Goal: Task Accomplishment & Management: Use online tool/utility

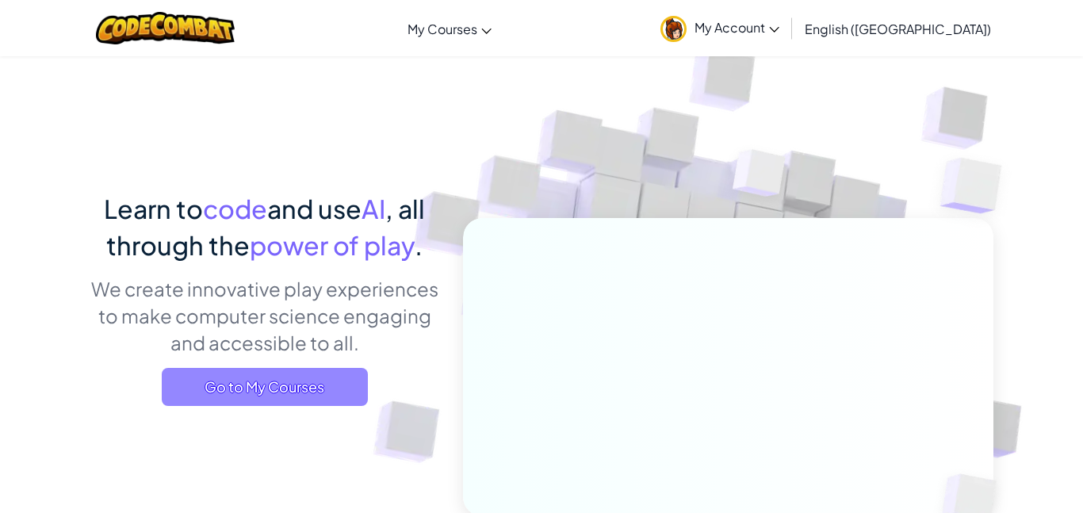
click at [255, 388] on span "Go to My Courses" at bounding box center [265, 387] width 206 height 38
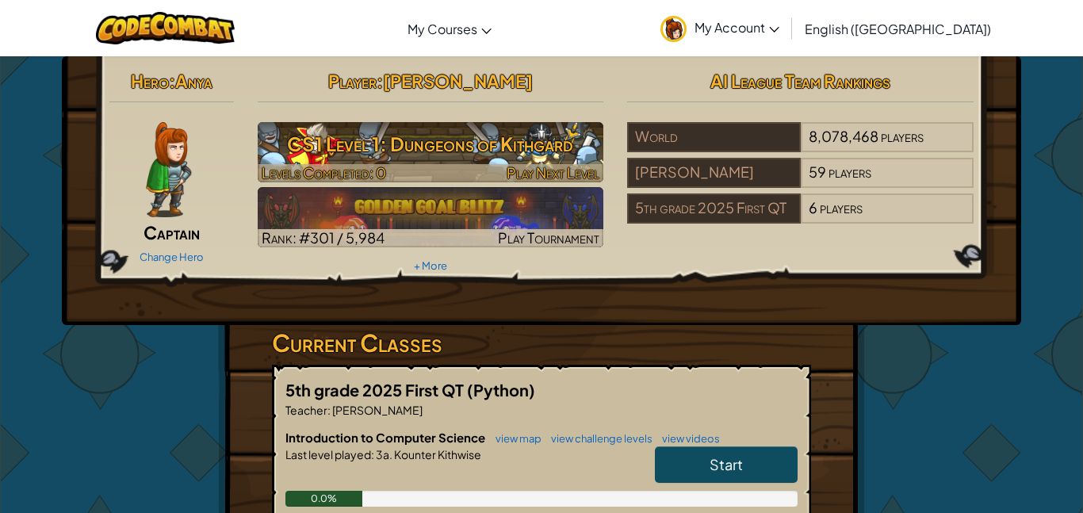
click at [445, 159] on h3 "CS1 Level 1: Dungeons of Kithgard" at bounding box center [431, 144] width 346 height 36
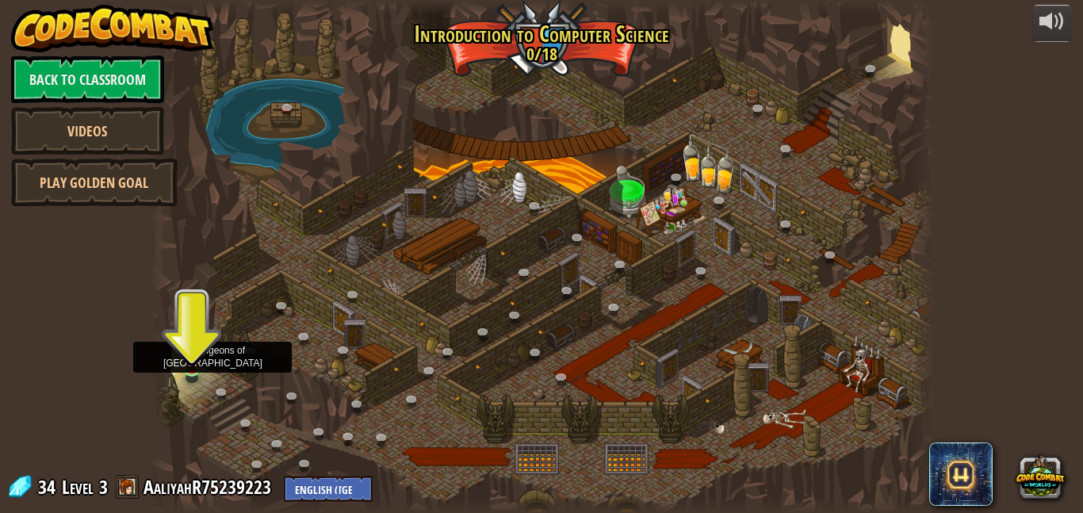
click at [197, 356] on img at bounding box center [192, 348] width 18 height 43
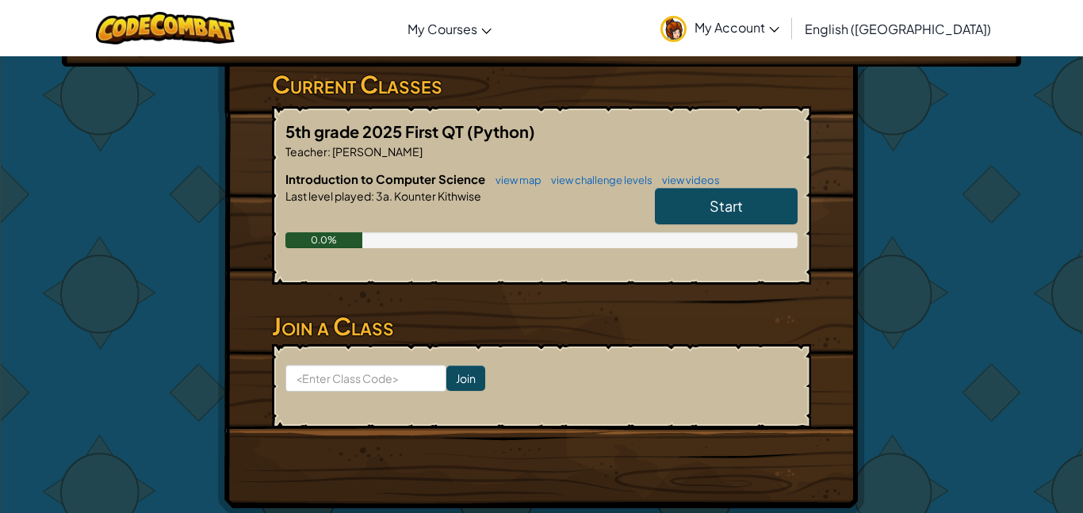
scroll to position [259, 0]
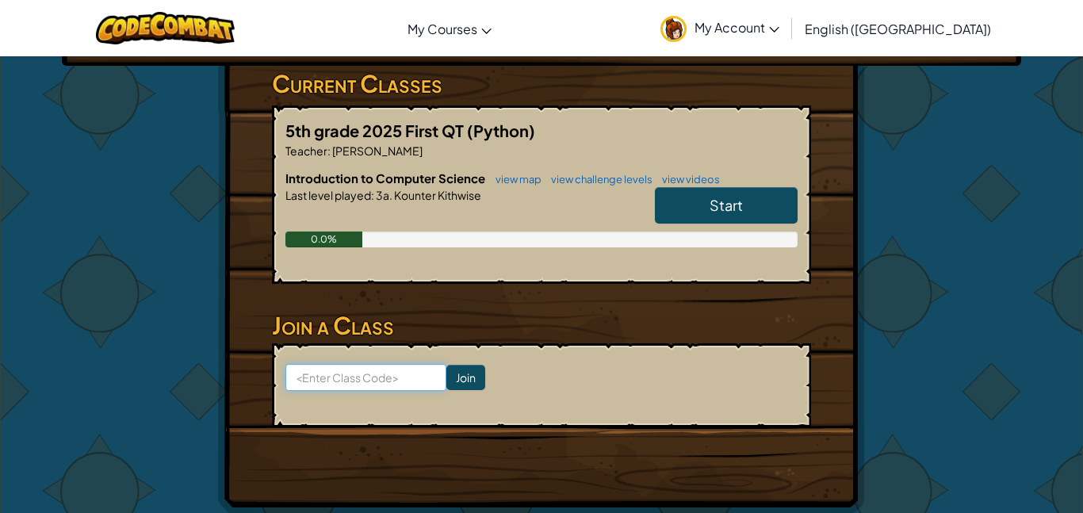
click at [370, 375] on input at bounding box center [365, 377] width 161 height 27
type input "ballsweetshoe"
click at [469, 384] on input "Join" at bounding box center [465, 377] width 39 height 25
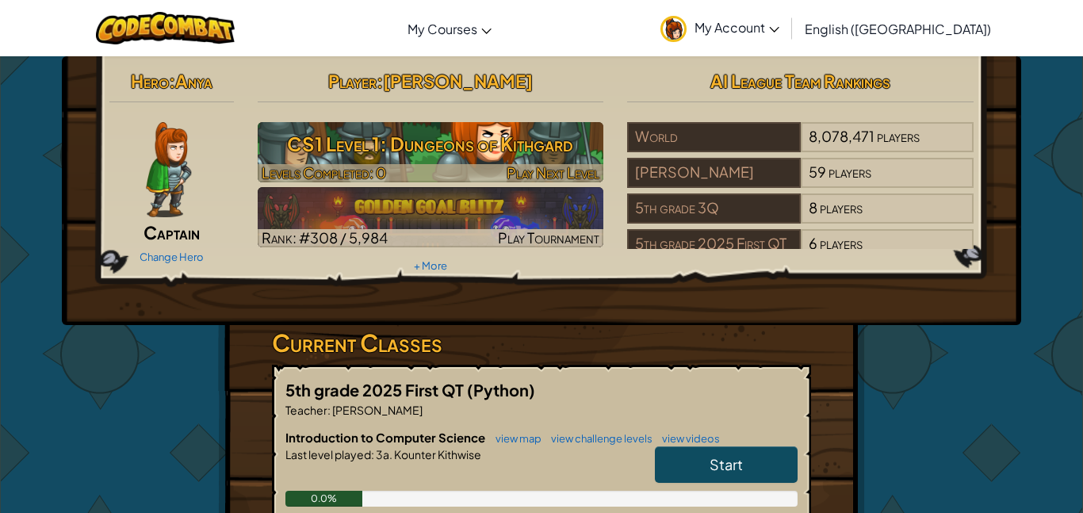
click at [318, 160] on h3 "CS1 Level 1: Dungeons of Kithgard" at bounding box center [431, 144] width 346 height 36
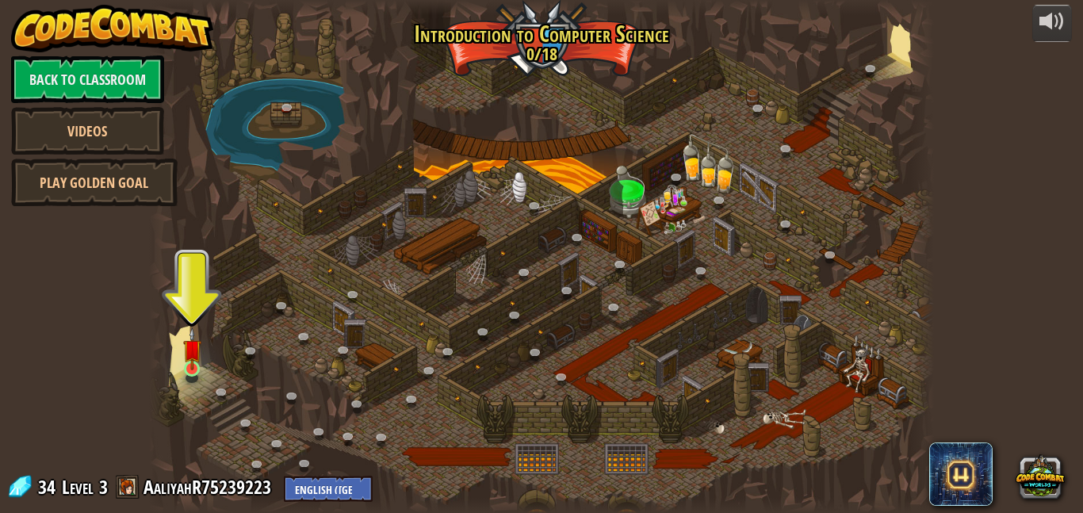
click at [188, 365] on img at bounding box center [192, 348] width 18 height 43
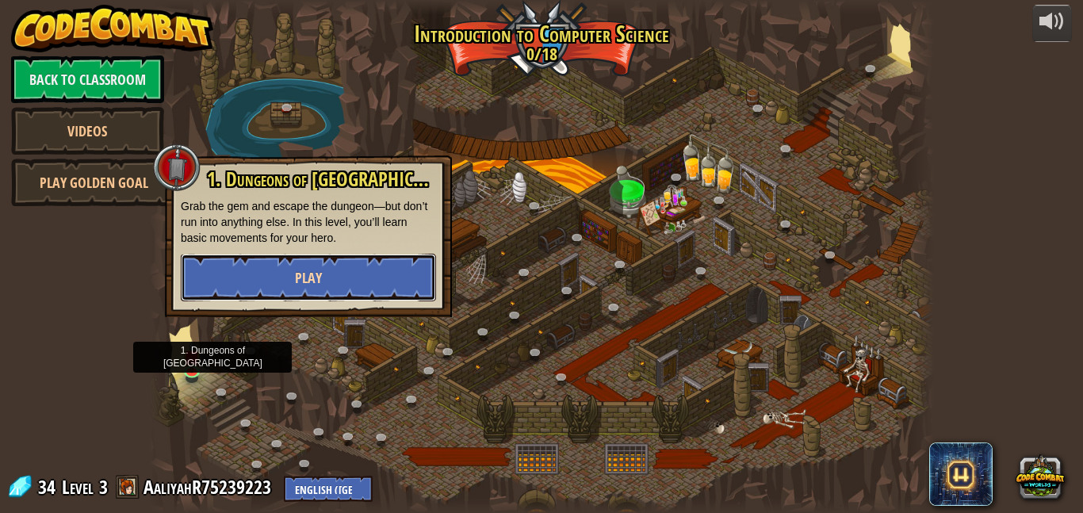
click at [224, 293] on button "Play" at bounding box center [308, 278] width 255 height 48
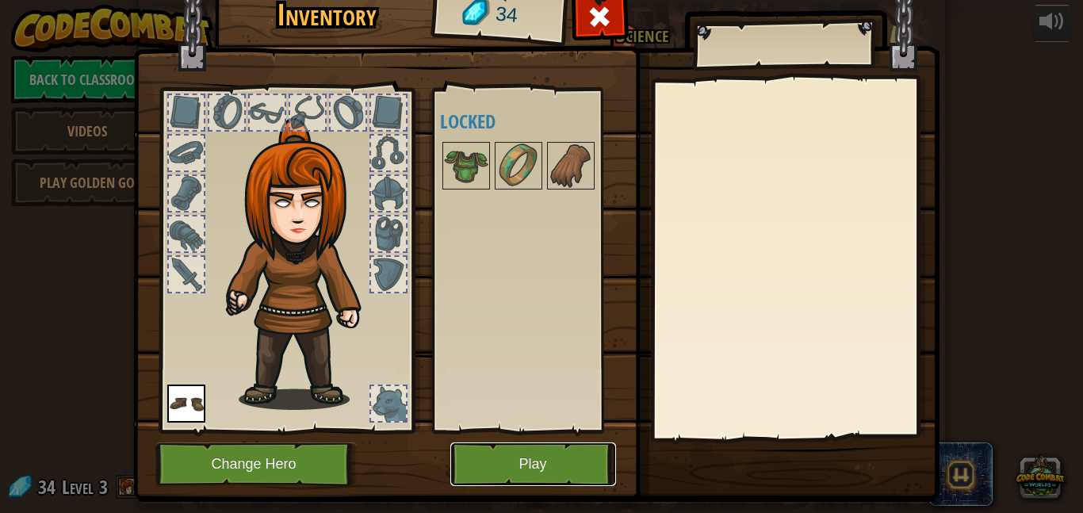
click at [549, 471] on button "Play" at bounding box center [533, 464] width 166 height 44
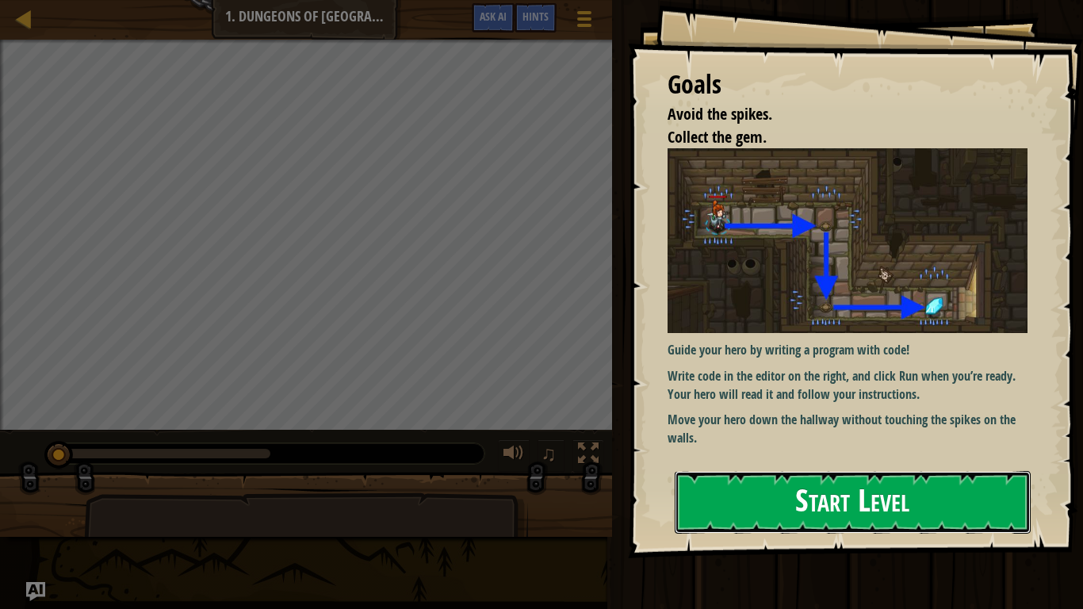
click at [897, 512] on button "Start Level" at bounding box center [853, 502] width 356 height 63
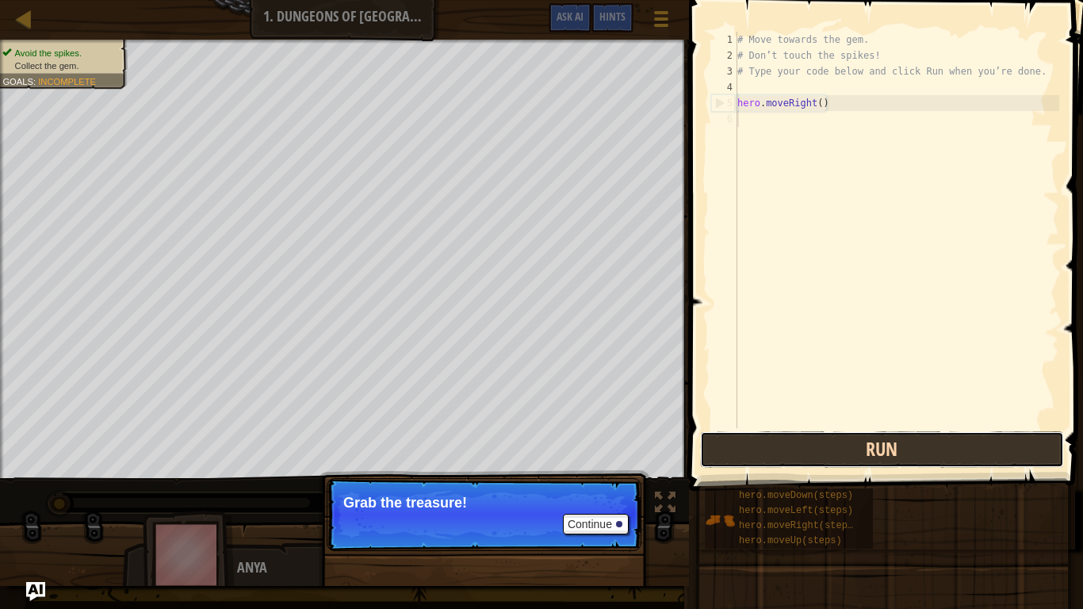
click at [989, 455] on button "Run" at bounding box center [882, 449] width 364 height 36
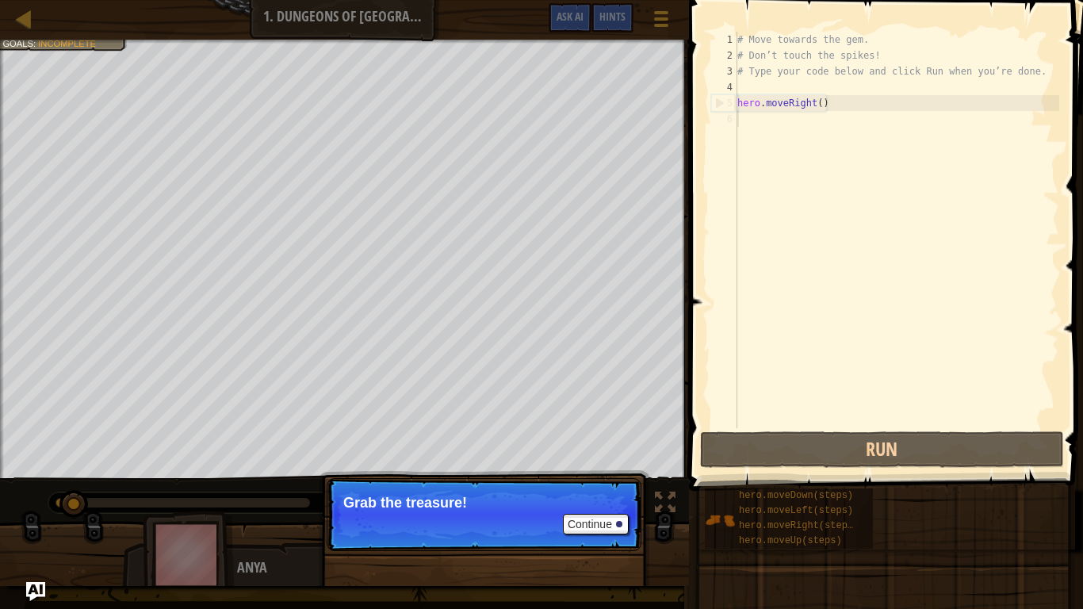
click at [855, 98] on div "# Move towards the gem. # Don’t touch the spikes! # Type your code below and cl…" at bounding box center [896, 246] width 325 height 428
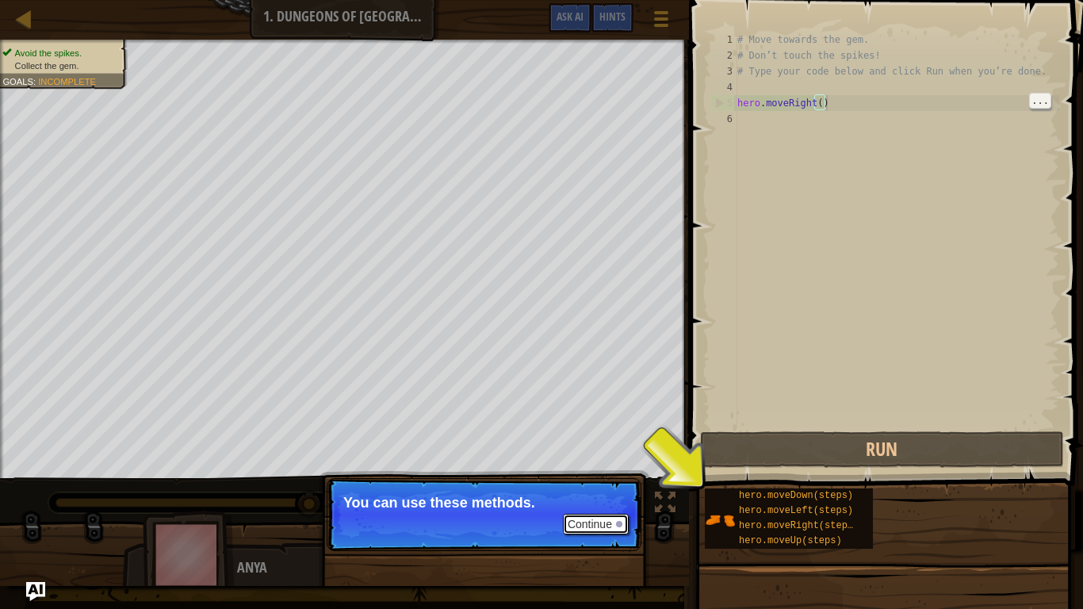
click at [614, 512] on button "Continue" at bounding box center [596, 524] width 66 height 21
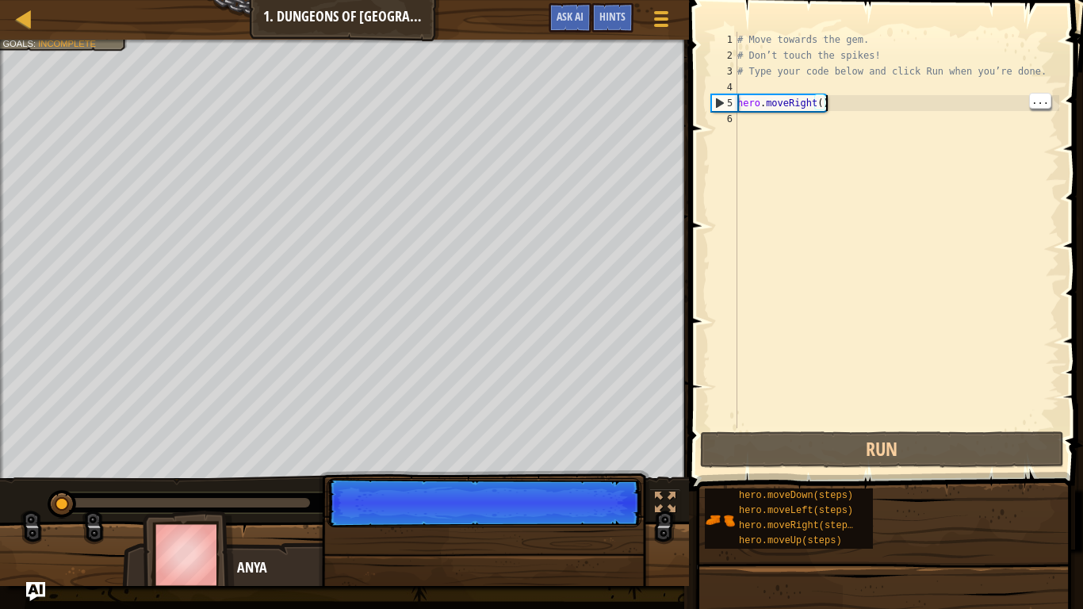
scroll to position [7, 12]
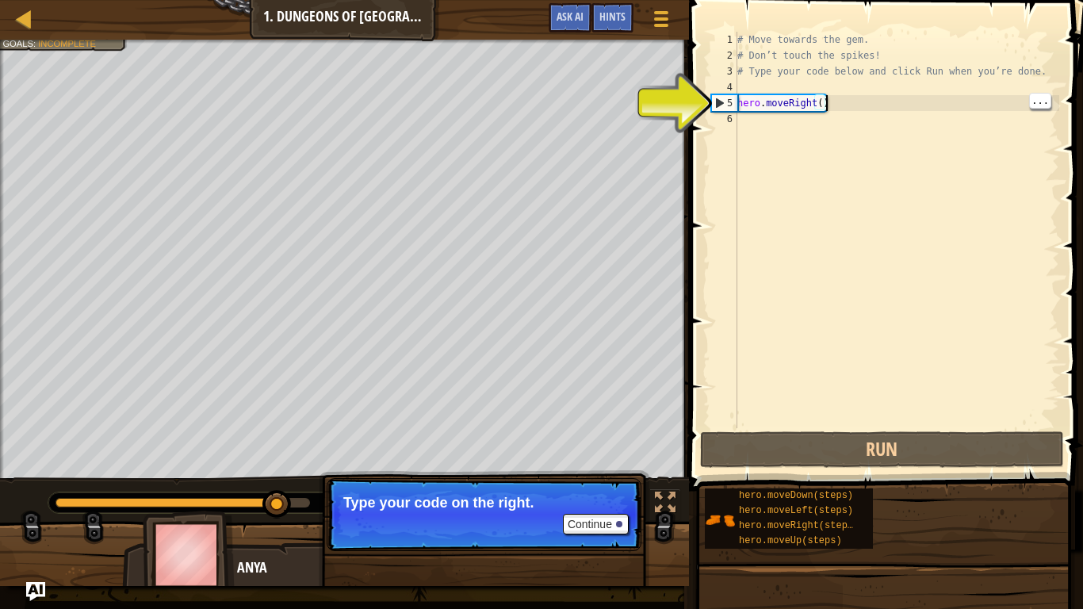
click at [806, 109] on div "# Move towards the gem. # Don’t touch the spikes! # Type your code below and cl…" at bounding box center [896, 246] width 325 height 428
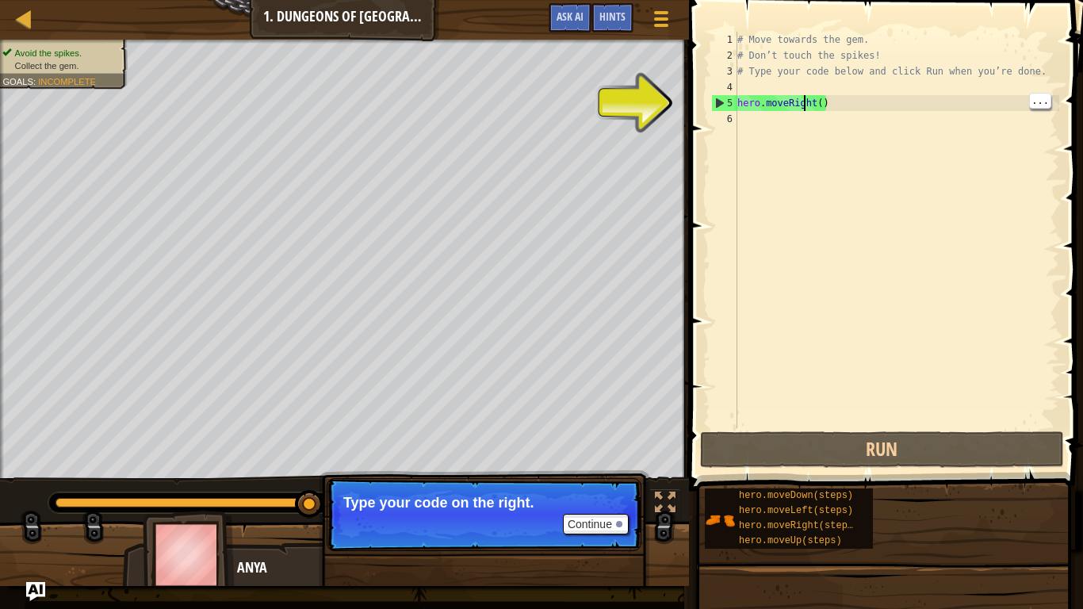
click at [806, 102] on div "# Move towards the gem. # Don’t touch the spikes! # Type your code below and cl…" at bounding box center [896, 246] width 325 height 428
click at [813, 104] on div "# Move towards the gem. # Don’t touch the spikes! # Type your code below and cl…" at bounding box center [896, 246] width 325 height 428
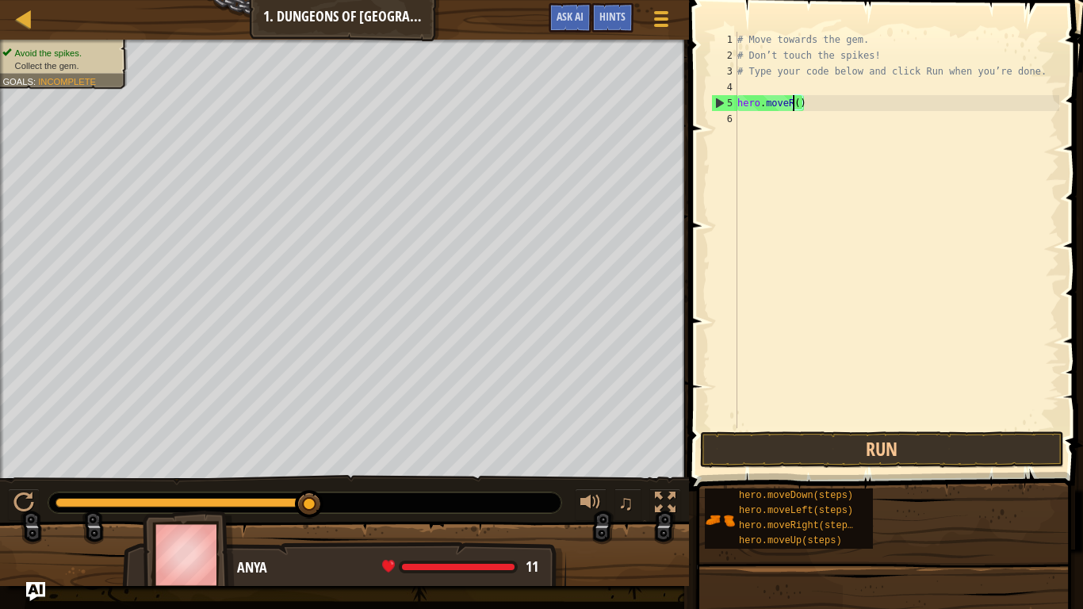
type textarea "hero.move()"
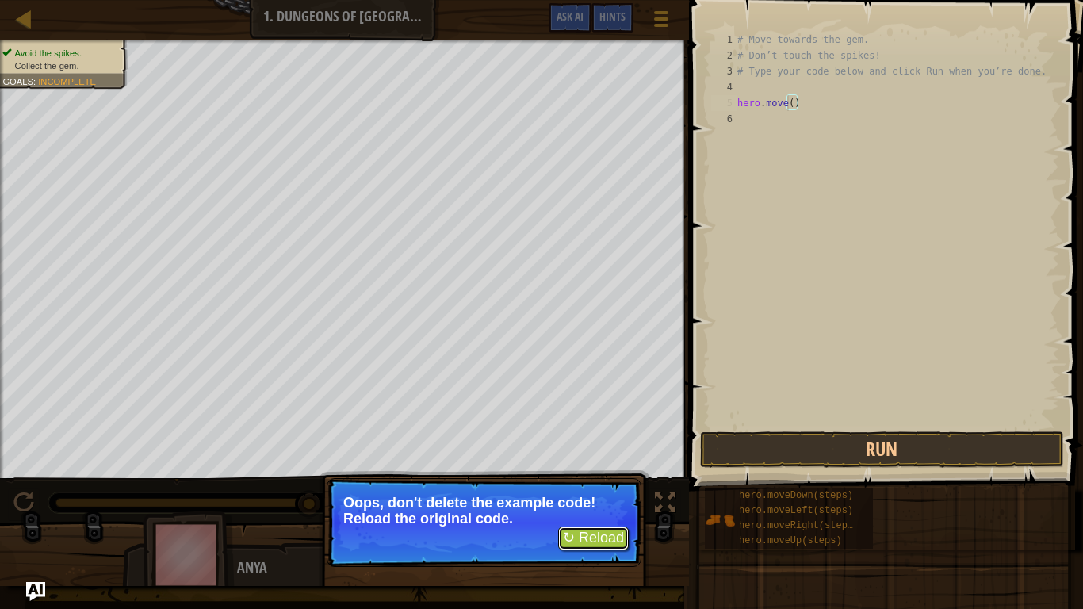
click at [587, 512] on button "↻ Reload" at bounding box center [593, 538] width 71 height 24
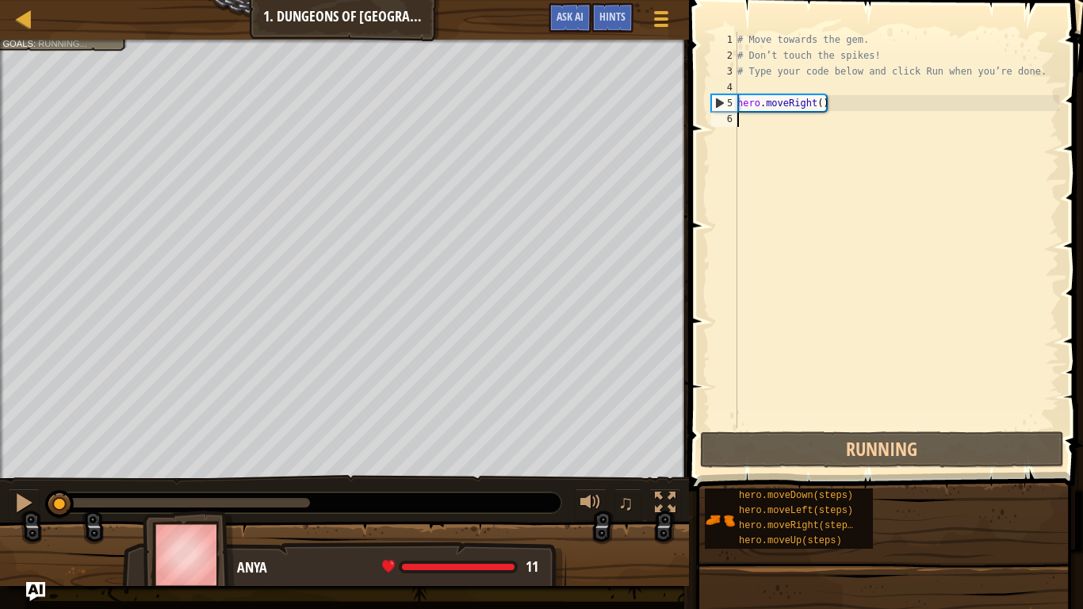
scroll to position [7, 0]
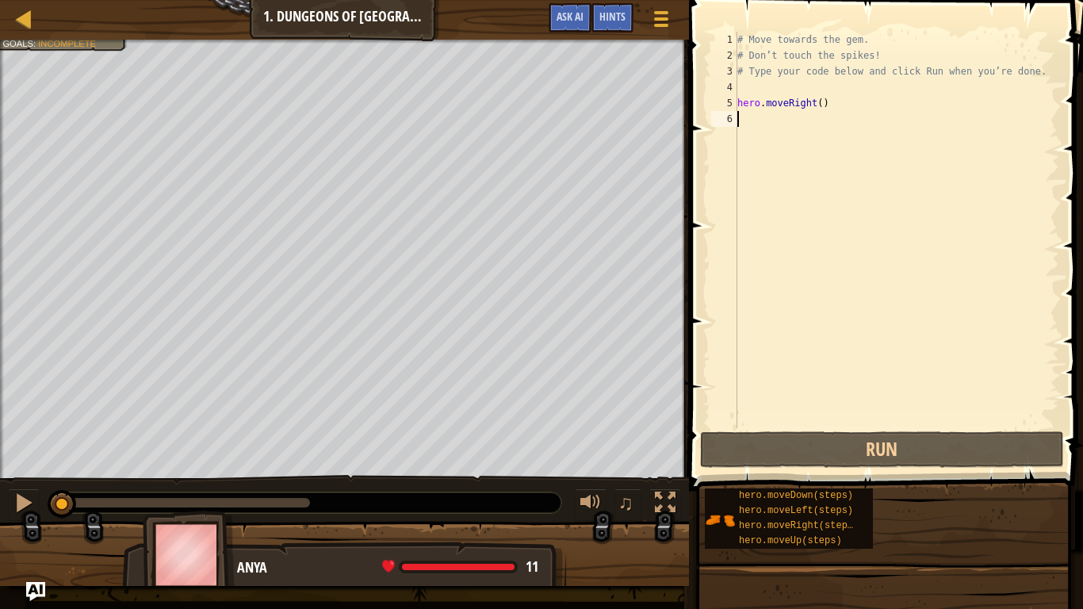
click at [809, 94] on div "# Move towards the gem. # Don’t touch the spikes! # Type your code below and cl…" at bounding box center [896, 246] width 325 height 428
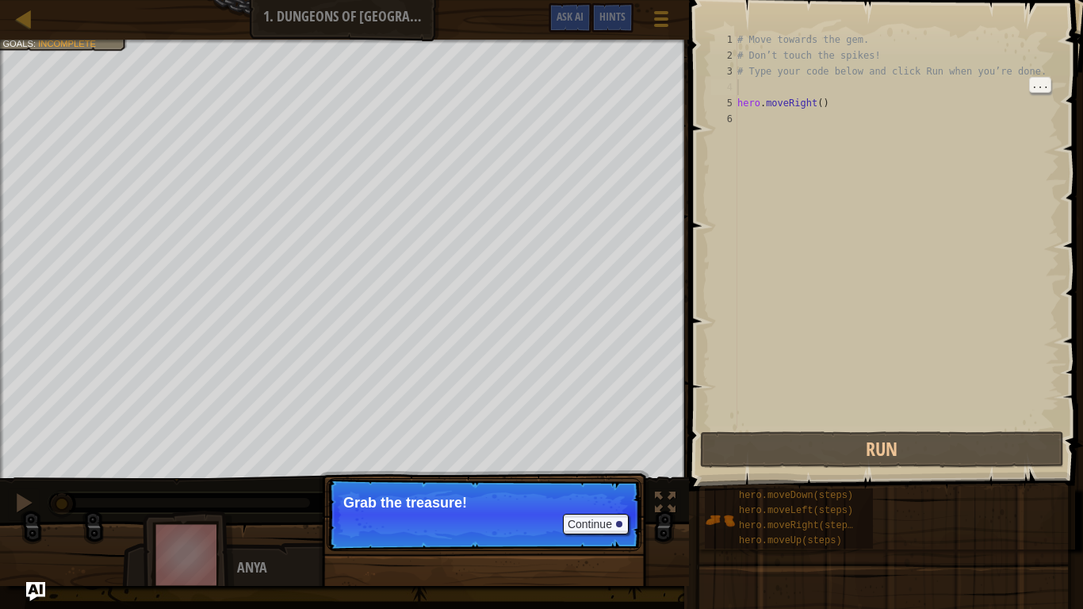
click at [802, 96] on div "# Move towards the gem. # Don’t touch the spikes! # Type your code below and cl…" at bounding box center [896, 246] width 325 height 428
click at [575, 512] on button "Continue" at bounding box center [596, 524] width 66 height 21
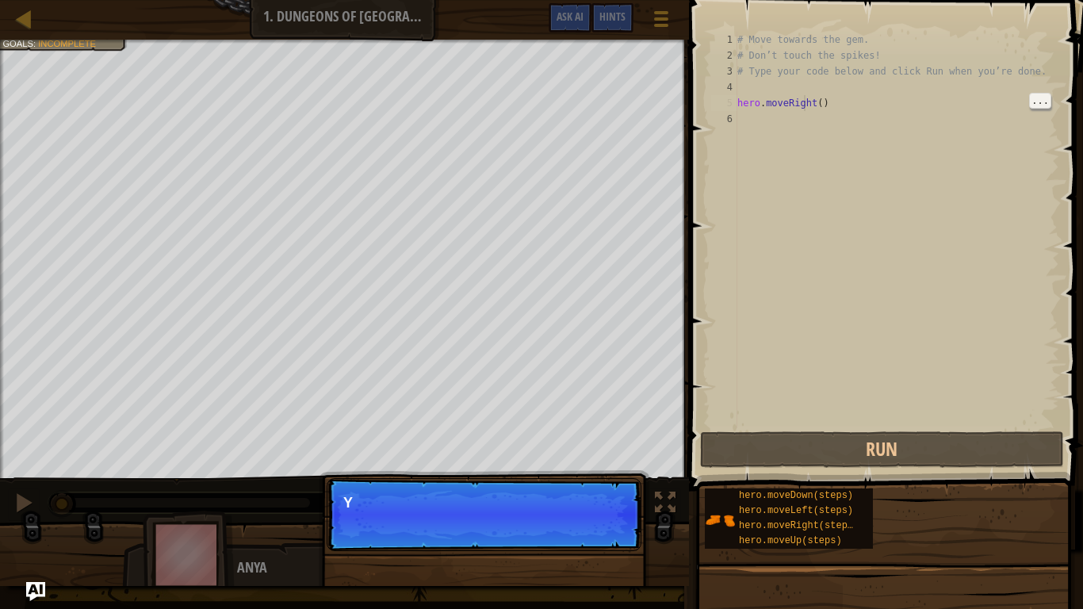
scroll to position [7, 10]
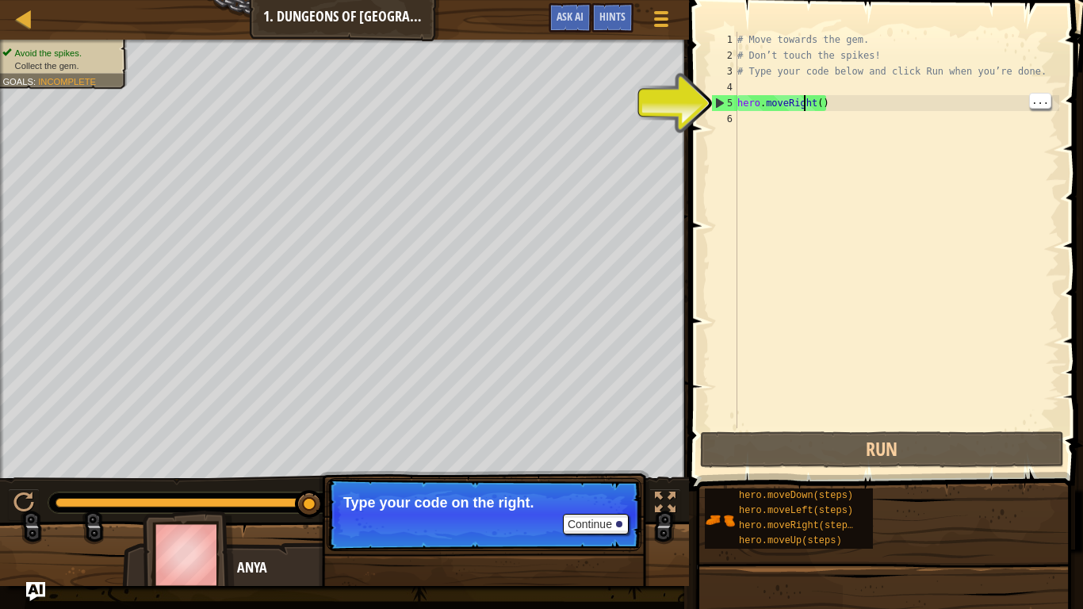
click at [811, 108] on div "# Move towards the gem. # Don’t touch the spikes! # Type your code below and cl…" at bounding box center [896, 246] width 325 height 428
click at [817, 98] on div "# Move towards the gem. # Don’t touch the spikes! # Type your code below and cl…" at bounding box center [896, 246] width 325 height 428
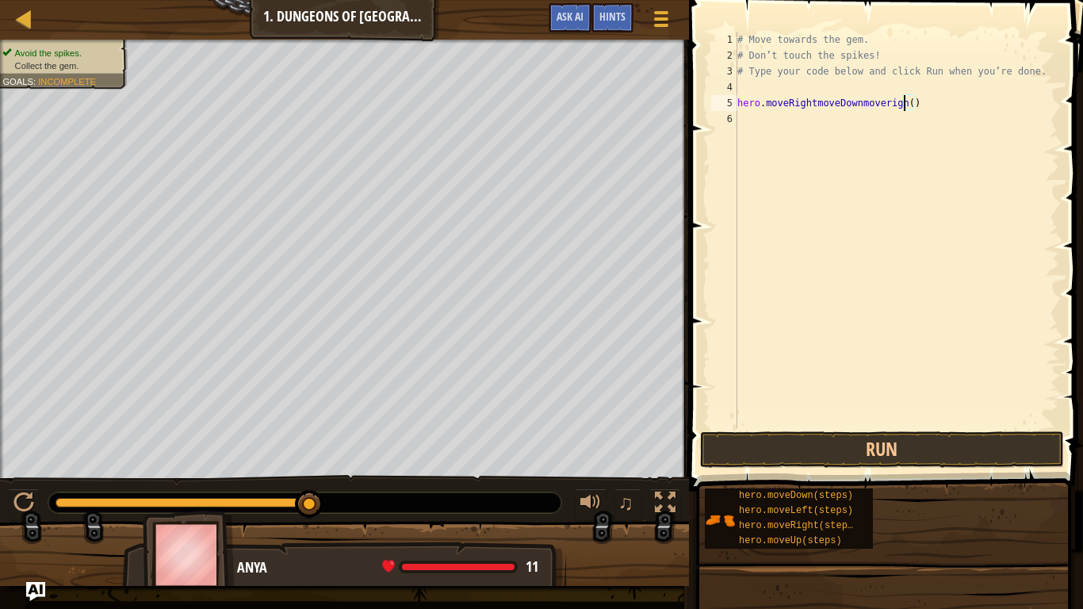
scroll to position [7, 25]
click at [999, 454] on button "Run" at bounding box center [882, 449] width 364 height 36
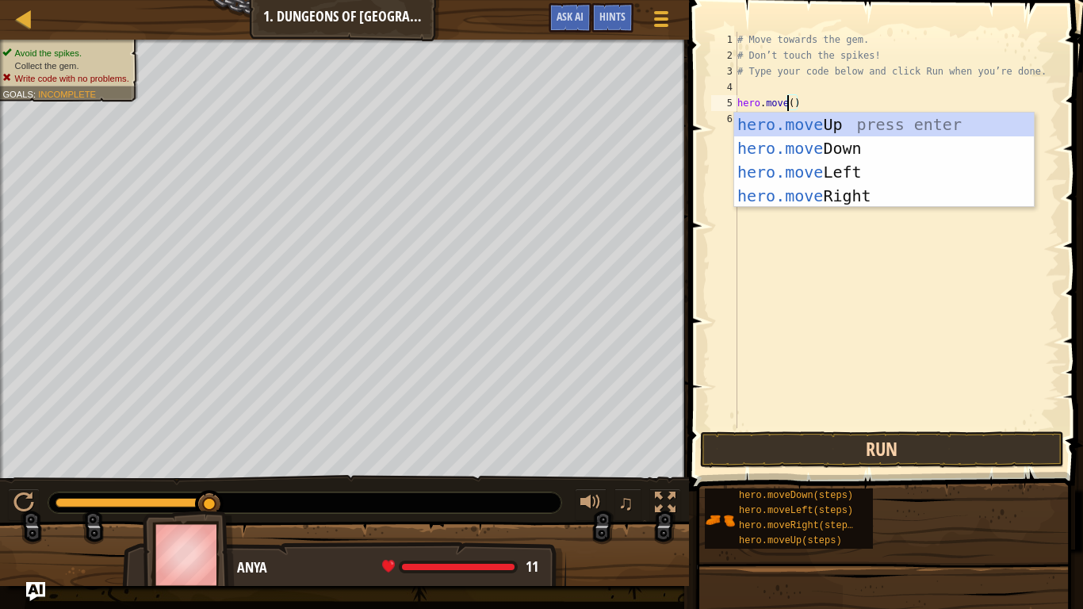
scroll to position [7, 7]
click at [857, 199] on div "hero.move Up press enter hero.move Down press enter hero.move Left press enter …" at bounding box center [884, 184] width 300 height 143
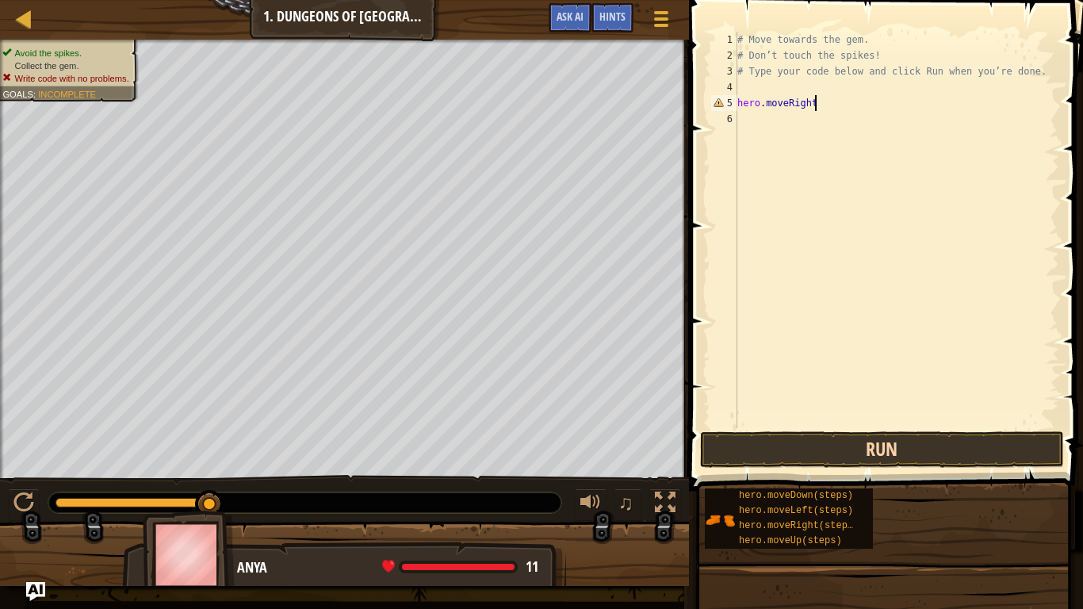
type textarea "hero.moveRight"
click at [880, 448] on button "Run" at bounding box center [882, 449] width 364 height 36
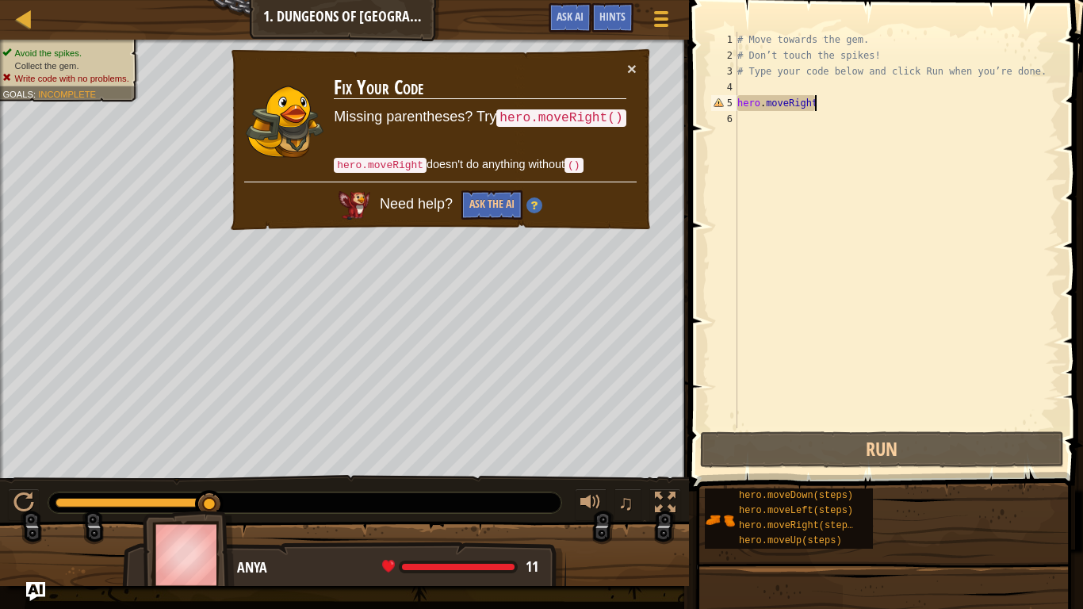
click at [882, 323] on div "# Move towards the gem. # Don’t touch the spikes! # Type your code below and cl…" at bounding box center [896, 246] width 325 height 428
click at [825, 103] on div "# Move towards the gem. # Don’t touch the spikes! # Type your code below and cl…" at bounding box center [896, 246] width 325 height 428
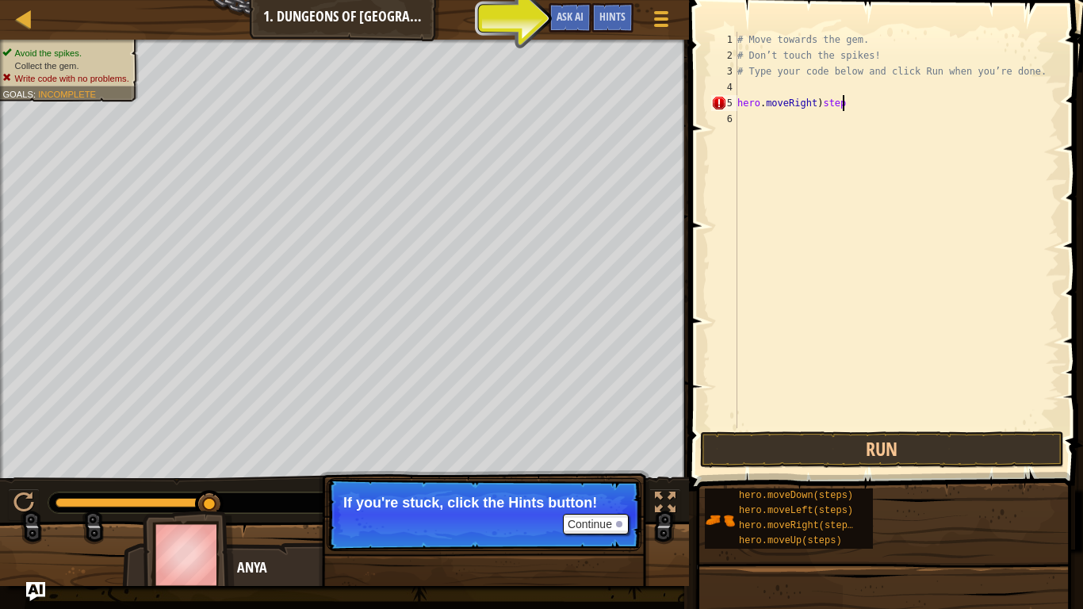
scroll to position [7, 15]
click at [965, 446] on button "Run" at bounding box center [882, 449] width 364 height 36
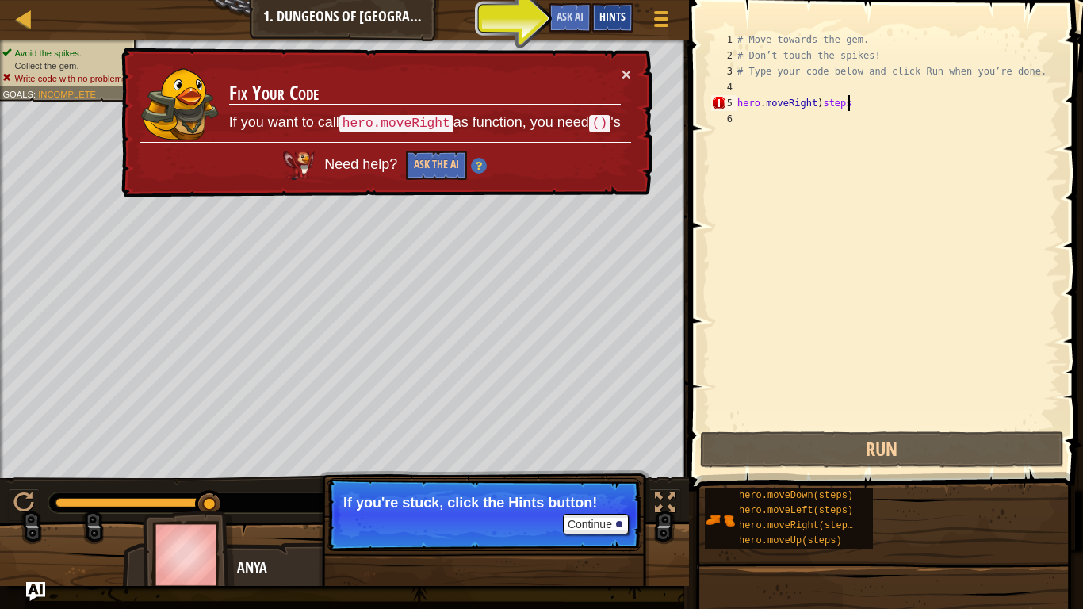
click at [608, 21] on span "Hints" at bounding box center [612, 16] width 26 height 15
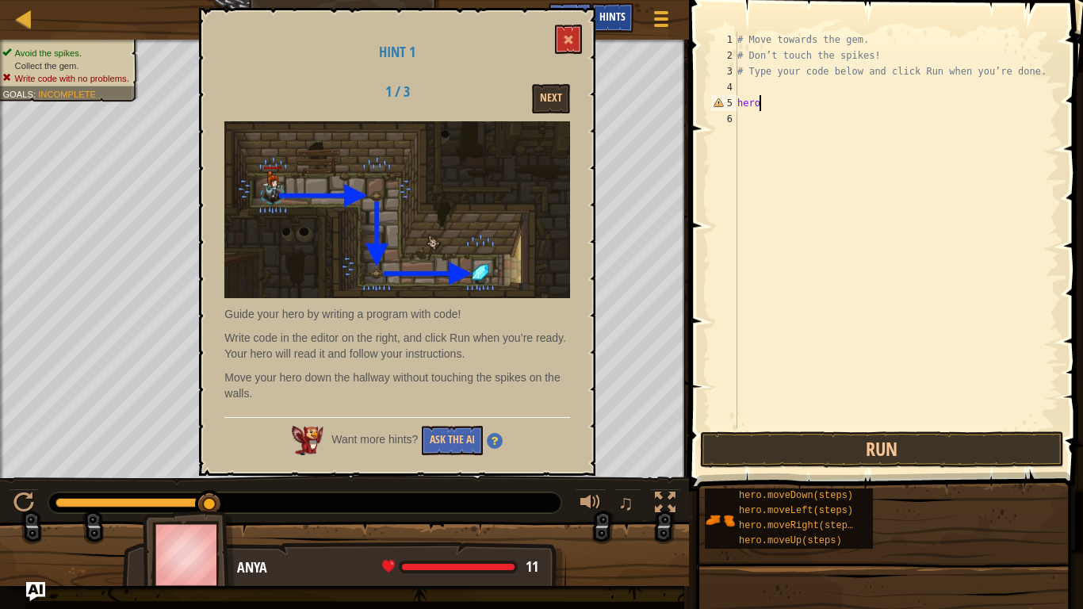
scroll to position [7, 2]
type textarea "h"
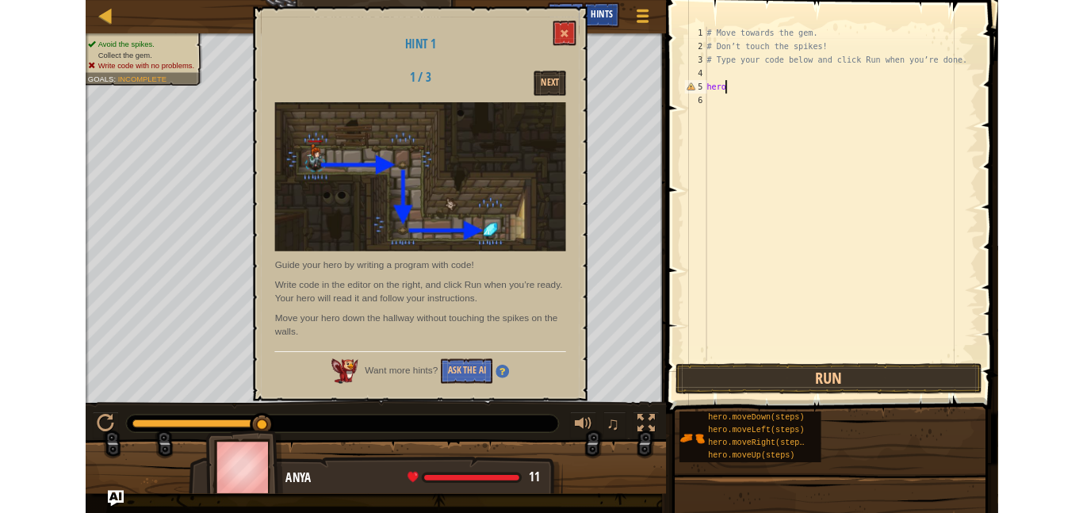
scroll to position [7, 0]
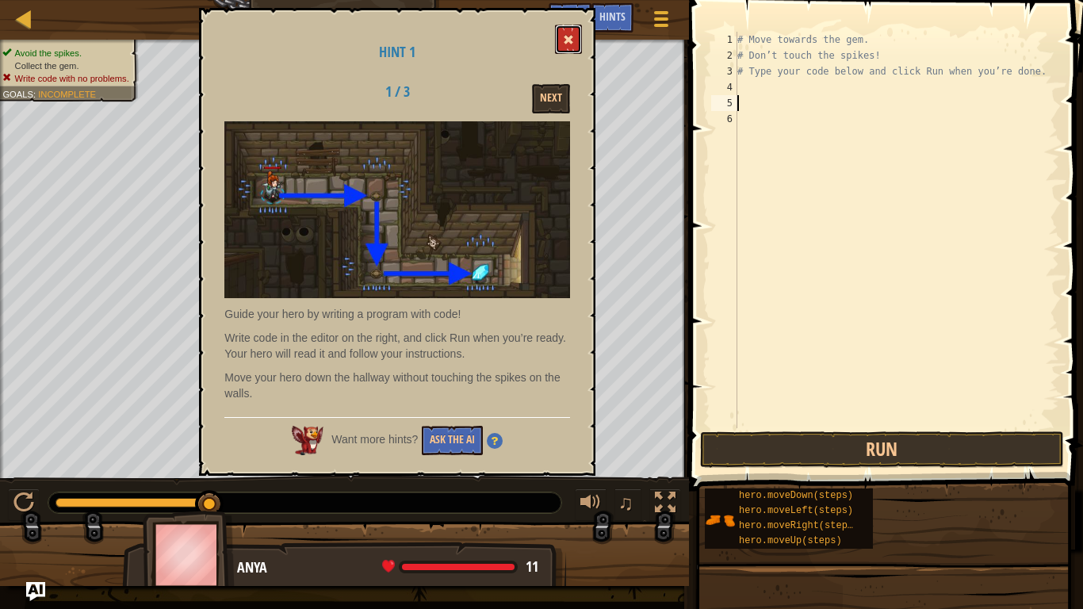
click at [557, 43] on button at bounding box center [568, 39] width 27 height 29
